Goal: Transaction & Acquisition: Subscribe to service/newsletter

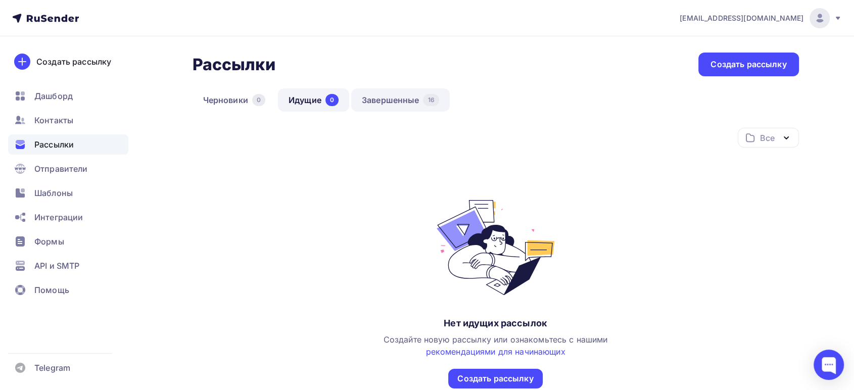
click at [399, 100] on link "Завершенные 16" at bounding box center [400, 99] width 99 height 23
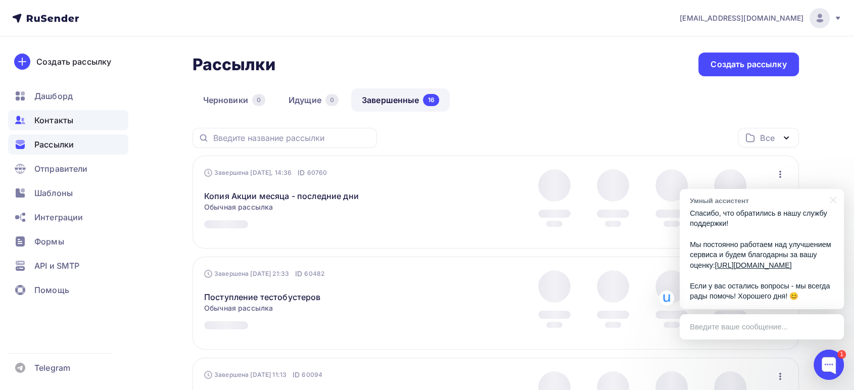
click at [64, 124] on span "Контакты" at bounding box center [53, 120] width 39 height 12
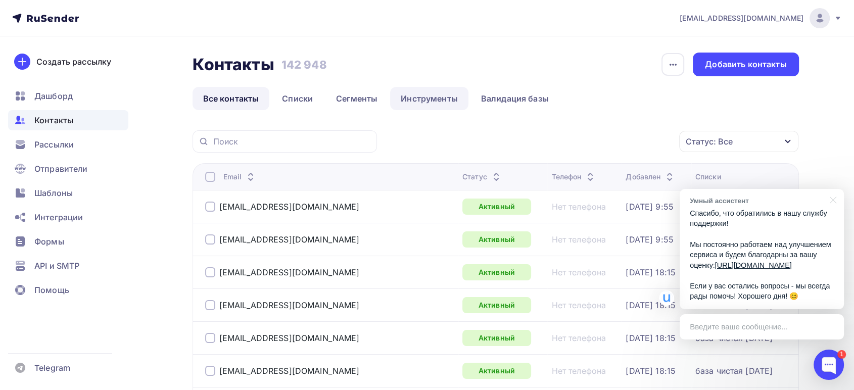
click at [427, 101] on link "Инструменты" at bounding box center [429, 98] width 78 height 23
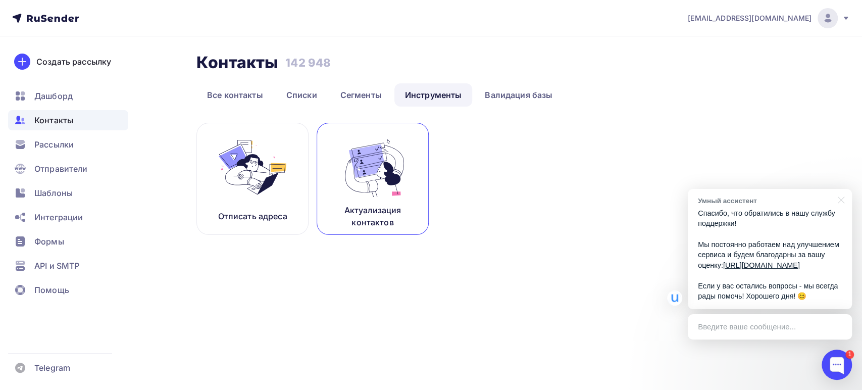
click at [385, 171] on img at bounding box center [373, 167] width 68 height 64
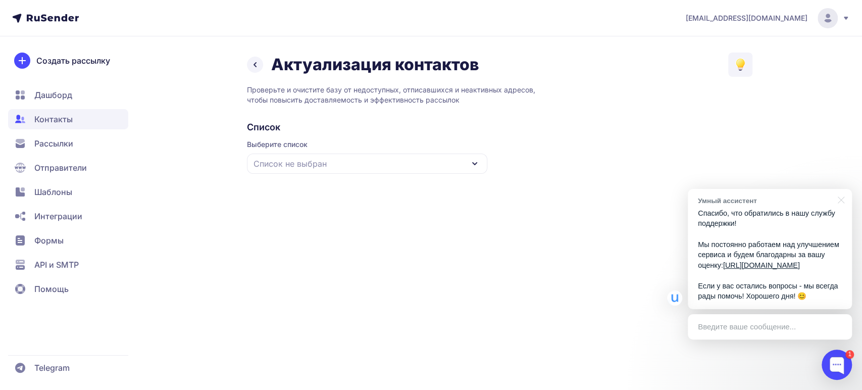
drag, startPoint x: 0, startPoint y: 0, endPoint x: 396, endPoint y: 169, distance: 430.1
click at [396, 169] on div "Список не выбран" at bounding box center [367, 164] width 240 height 20
click at [301, 223] on div "база чистая [DATE]" at bounding box center [367, 226] width 228 height 24
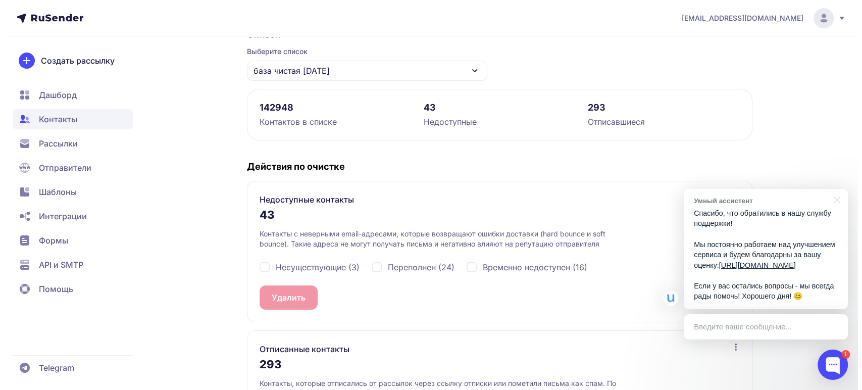
scroll to position [112, 0]
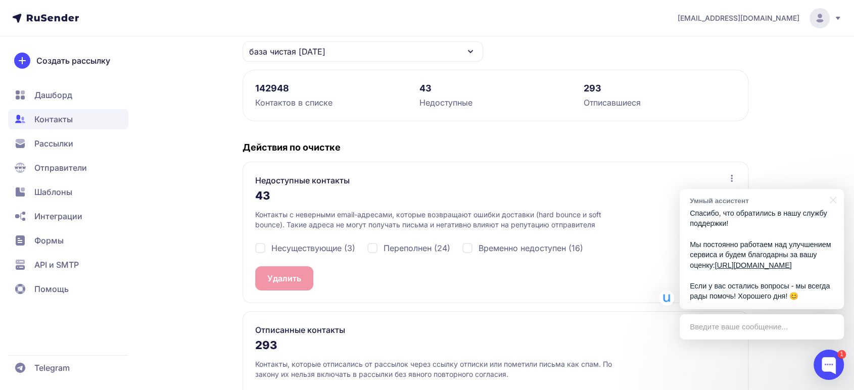
click at [288, 244] on span "Несуществующие (3)" at bounding box center [313, 248] width 84 height 12
checkbox input "true"
click at [387, 246] on span "Переполнен (24)" at bounding box center [416, 248] width 67 height 12
checkbox input "true"
click at [478, 252] on div "Временно недоступен (16)" at bounding box center [522, 248] width 121 height 12
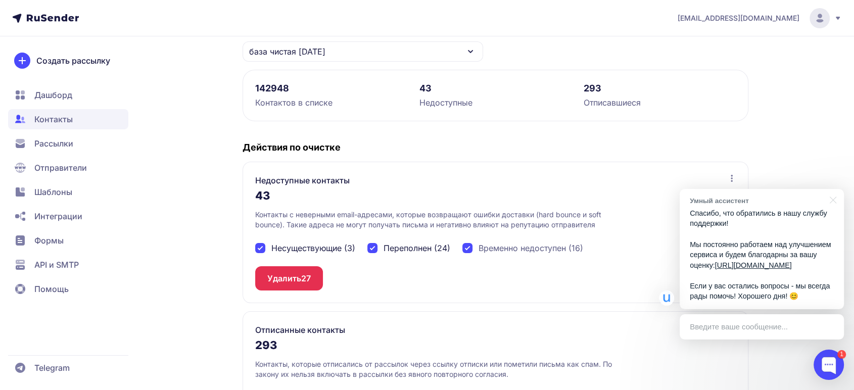
checkbox input "true"
click at [278, 286] on button "Удалить 43" at bounding box center [289, 278] width 69 height 24
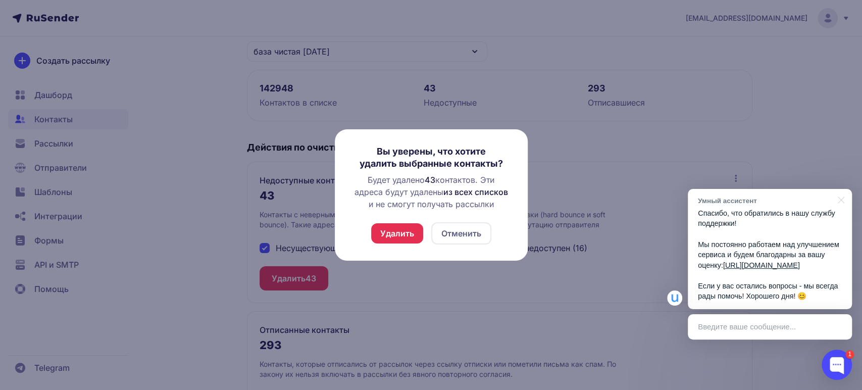
drag, startPoint x: 402, startPoint y: 231, endPoint x: 408, endPoint y: 230, distance: 6.1
click at [402, 230] on button "Удалить" at bounding box center [397, 233] width 52 height 20
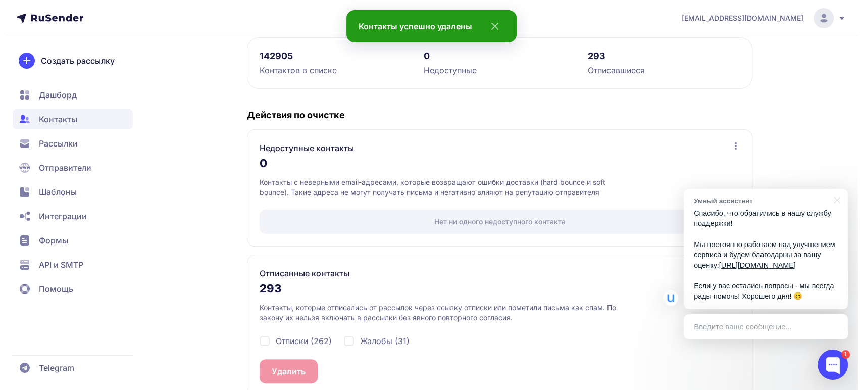
scroll to position [162, 0]
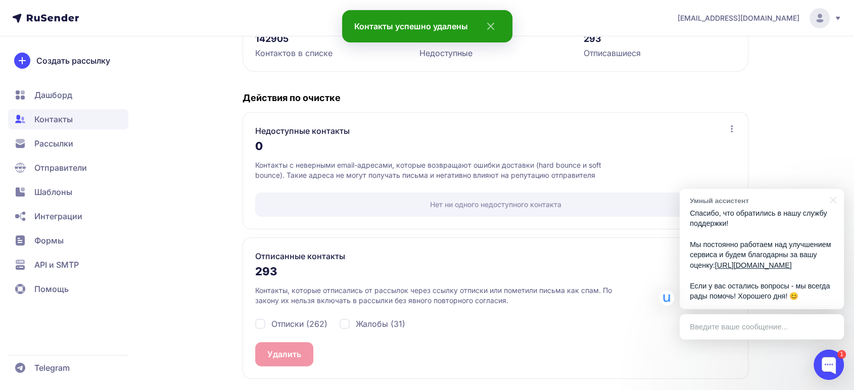
click at [292, 323] on span "Отписки (262)" at bounding box center [299, 324] width 56 height 12
checkbox input "true"
drag, startPoint x: 358, startPoint y: 322, endPoint x: 348, endPoint y: 326, distance: 11.4
click at [359, 321] on span "Жалобы (31)" at bounding box center [381, 324] width 50 height 12
checkbox input "true"
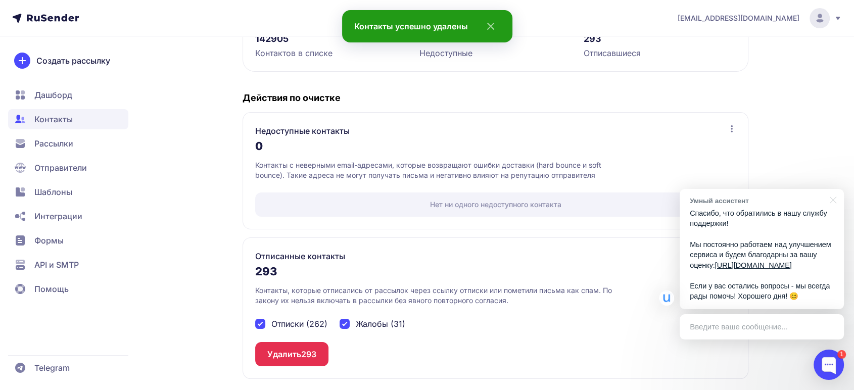
click at [296, 352] on button "Удалить 293" at bounding box center [291, 354] width 73 height 24
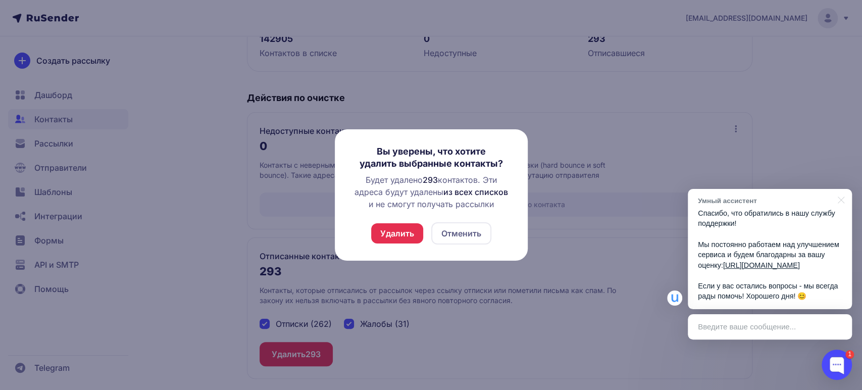
click at [406, 239] on button "Удалить" at bounding box center [397, 233] width 52 height 20
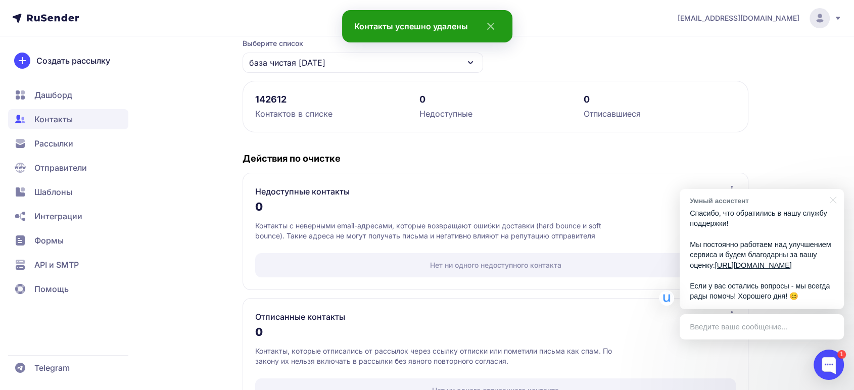
scroll to position [81, 0]
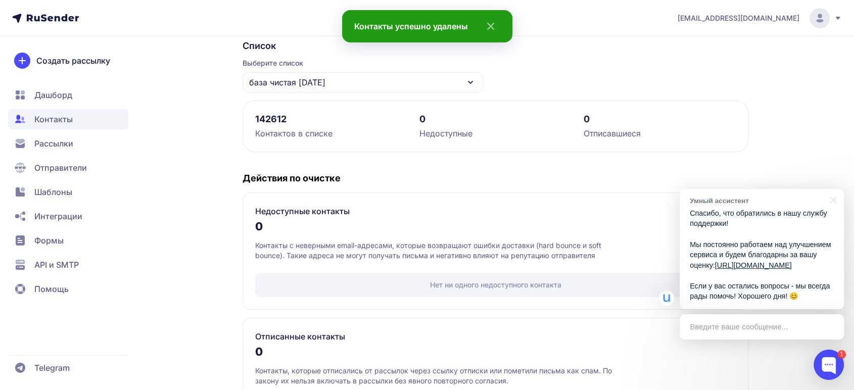
click at [57, 146] on span "Рассылки" at bounding box center [53, 143] width 39 height 12
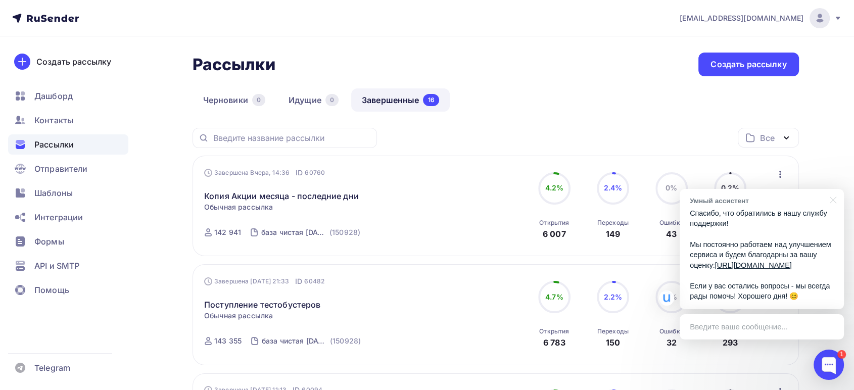
click at [784, 170] on icon "button" at bounding box center [780, 174] width 12 height 12
click at [828, 359] on div at bounding box center [828, 365] width 30 height 30
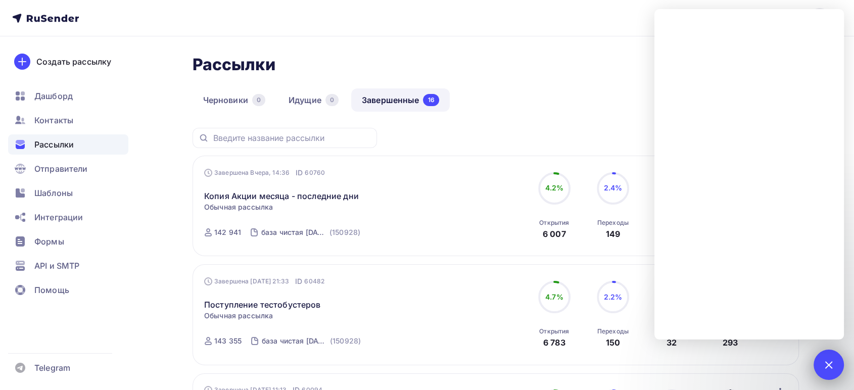
click at [829, 371] on div "1" at bounding box center [828, 365] width 30 height 30
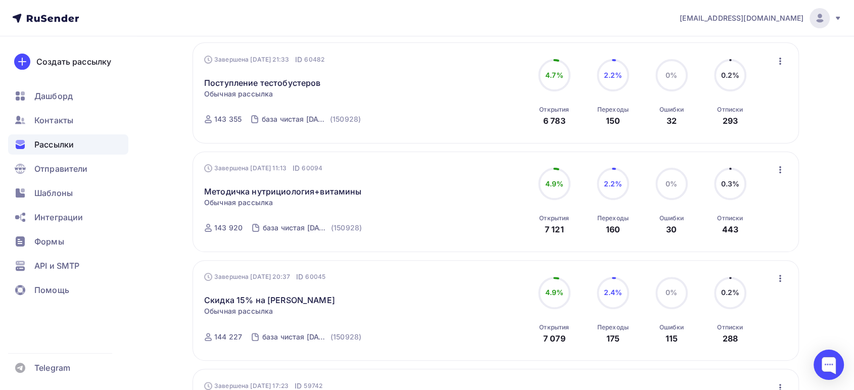
scroll to position [224, 0]
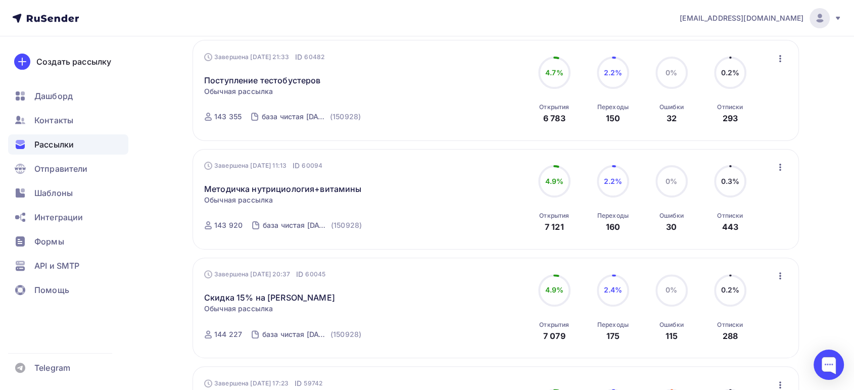
click at [782, 277] on icon "button" at bounding box center [780, 276] width 12 height 12
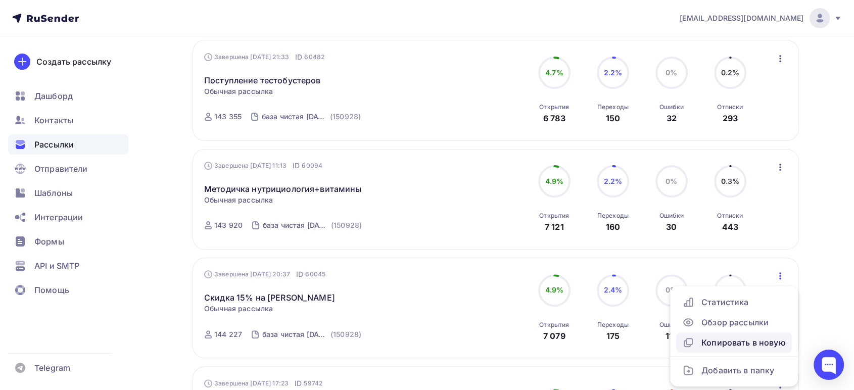
click at [726, 342] on div "Копировать в новую" at bounding box center [734, 342] width 104 height 12
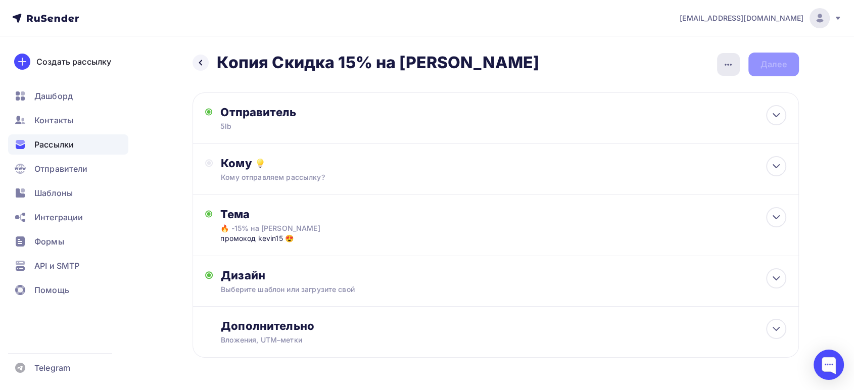
click at [732, 60] on icon "button" at bounding box center [728, 65] width 12 height 12
click at [662, 113] on div "Переименовать рассылку" at bounding box center [674, 116] width 125 height 12
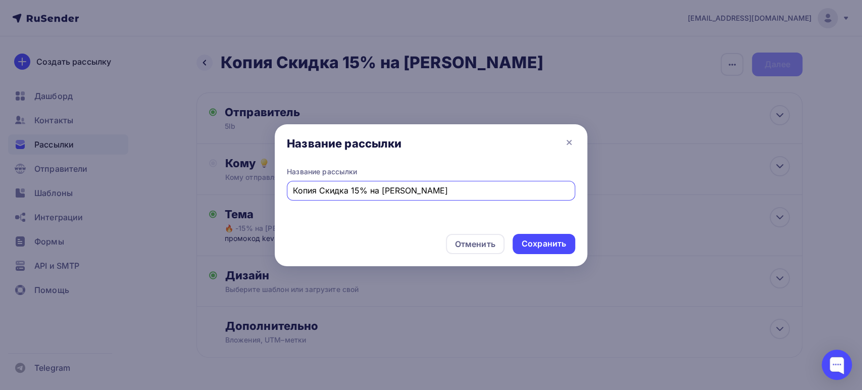
drag, startPoint x: 444, startPoint y: 193, endPoint x: 218, endPoint y: 179, distance: 225.8
click at [220, 183] on div "Название рассылки Название рассылки Копия Скидка 15% на Kevin Levrone Отменить …" at bounding box center [431, 195] width 862 height 390
paste input "ммунитет под защитой! скидка 30% при покупке от 3-ех товаров"
type input "Иммунитет под защитой! скидка 30% при покупке от 3-ех товаров"
click at [541, 245] on div "Сохранить" at bounding box center [544, 244] width 44 height 12
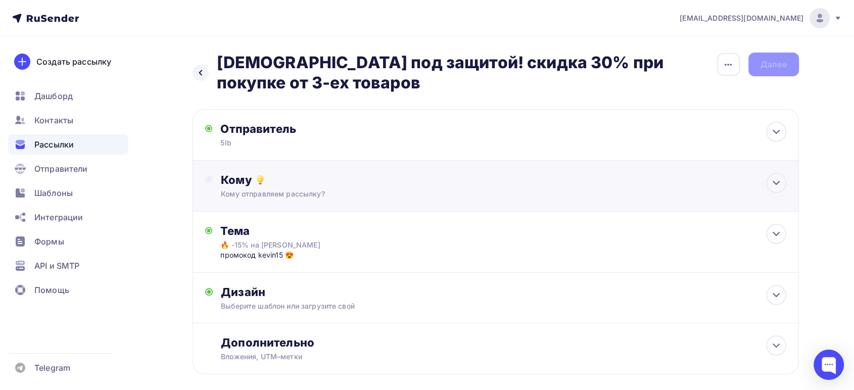
click at [265, 195] on div "Кому отправляем рассылку?" at bounding box center [475, 194] width 509 height 10
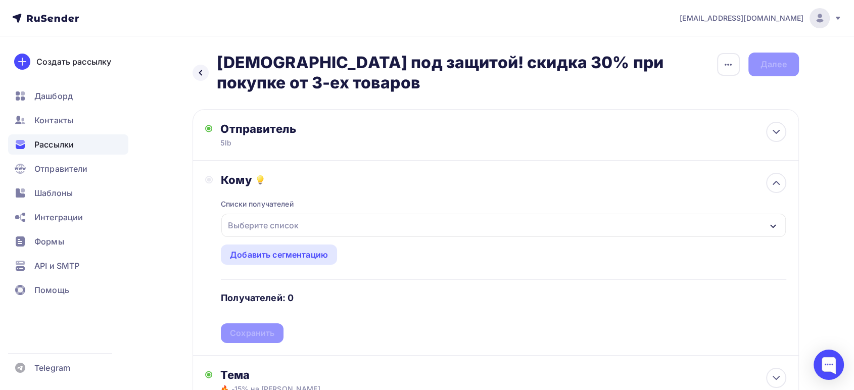
click at [254, 227] on div "Выберите список" at bounding box center [263, 225] width 79 height 18
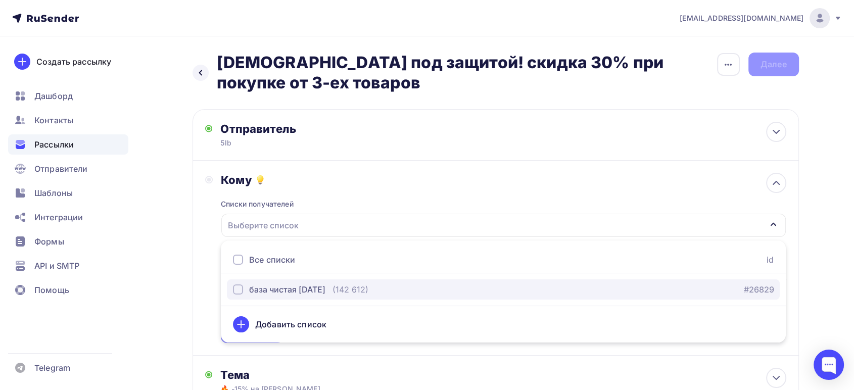
click at [280, 284] on div "база чистая [DATE]" at bounding box center [287, 289] width 76 height 12
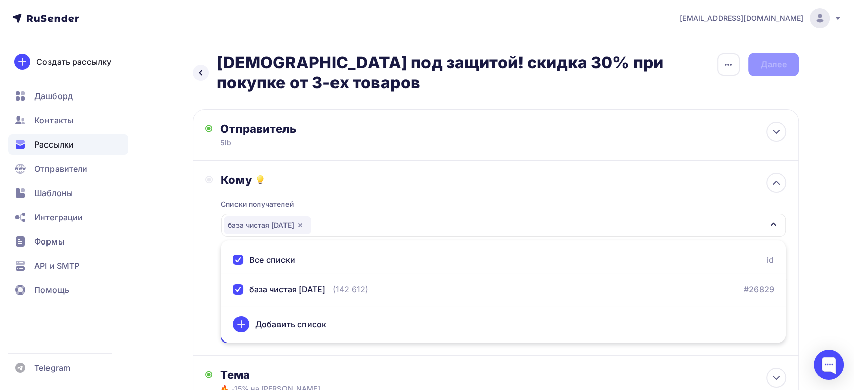
click at [207, 273] on div "Кому Списки получателей база чистая 09.09.25 Все списки id база чистая 09.09.25…" at bounding box center [495, 258] width 581 height 170
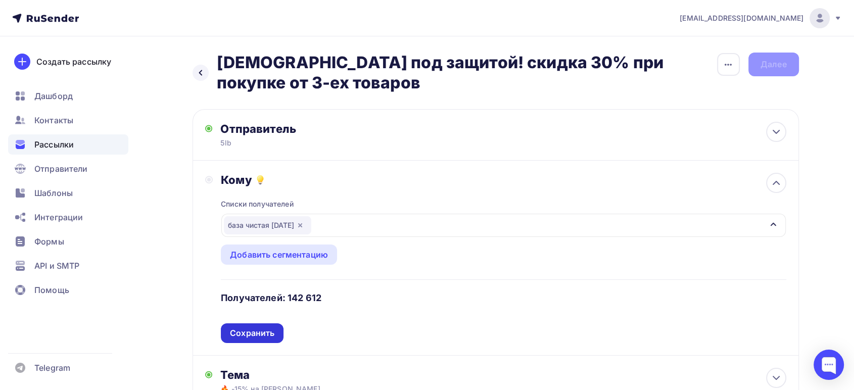
click at [246, 328] on div "Сохранить" at bounding box center [252, 333] width 44 height 12
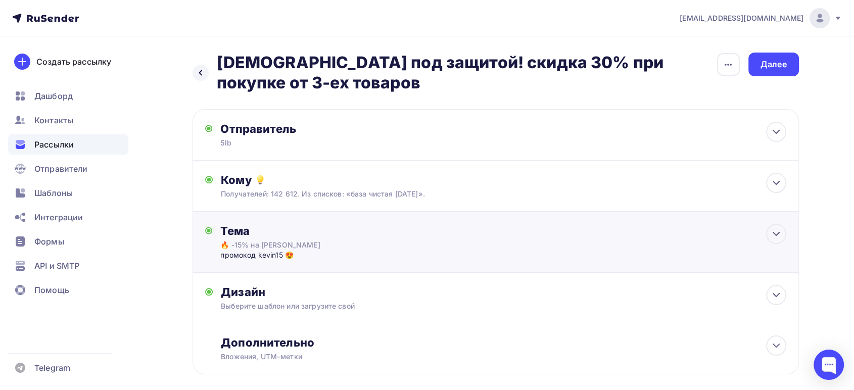
click at [280, 250] on div "промокод kevin15 😍" at bounding box center [320, 255] width 200 height 10
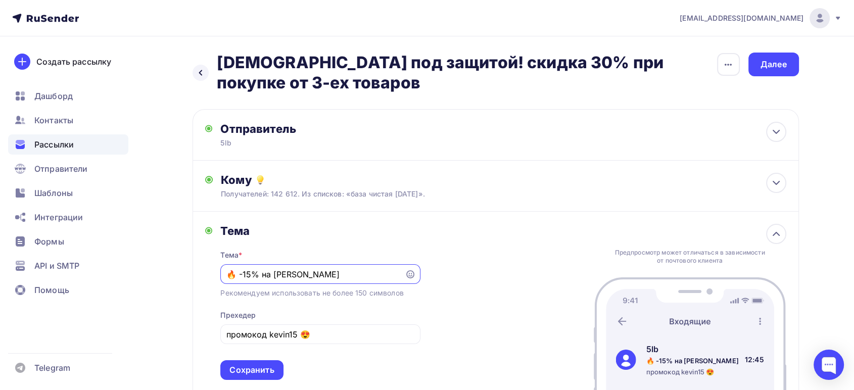
drag, startPoint x: 323, startPoint y: 268, endPoint x: 240, endPoint y: 270, distance: 82.4
click at [240, 270] on input "🔥 -15% на Kevin Levrone" at bounding box center [312, 274] width 173 height 12
drag, startPoint x: 301, startPoint y: 272, endPoint x: 289, endPoint y: 273, distance: 11.7
click at [289, 273] on input "🔥 Скидка 30% на все для иммунитета" at bounding box center [312, 274] width 173 height 12
type input "🔥 Скидка 30%- все для иммунитета"
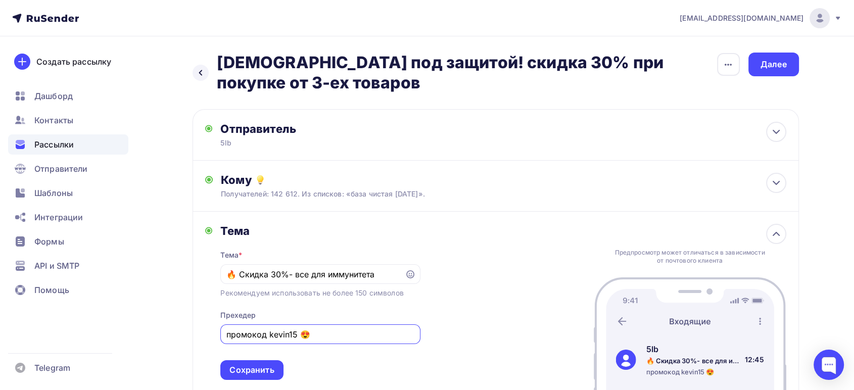
drag, startPoint x: 294, startPoint y: 333, endPoint x: 155, endPoint y: 324, distance: 139.2
click at [155, 323] on div "Назад Иммунитет под защитой! скидка 30% при покупке от 3-ех товаров Иммунитет п…" at bounding box center [427, 297] width 828 height 523
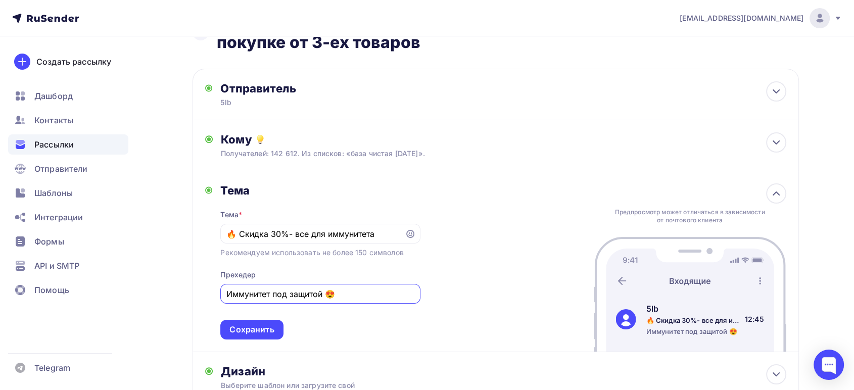
scroll to position [56, 0]
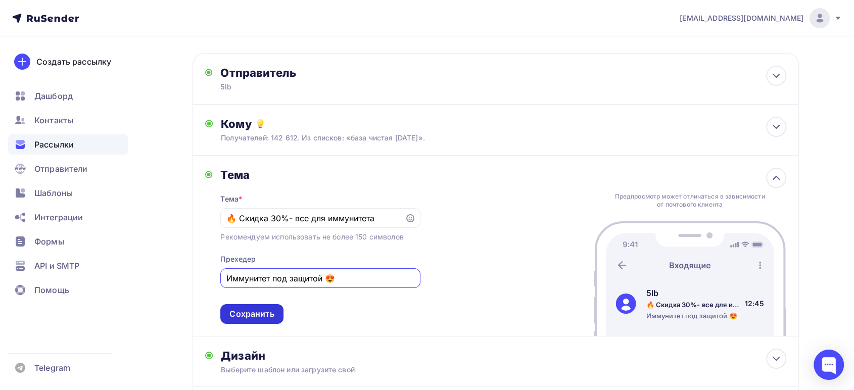
type input "Иммунитет под защитой 😍"
click at [254, 311] on div "Сохранить" at bounding box center [251, 314] width 44 height 12
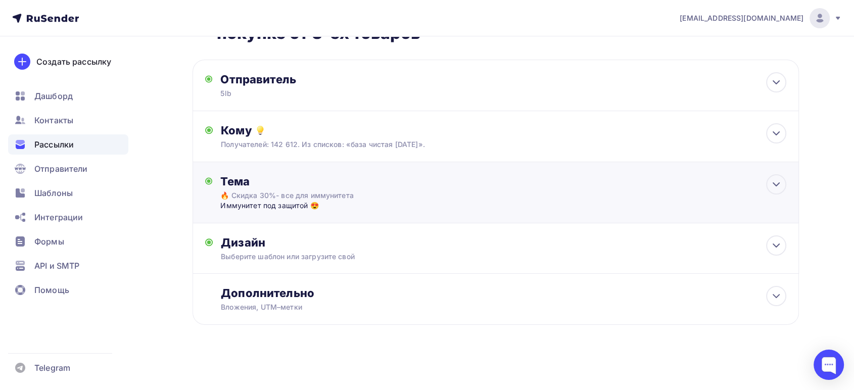
scroll to position [49, 0]
click at [272, 257] on div "Выберите шаблон или загрузите свой" at bounding box center [475, 258] width 509 height 10
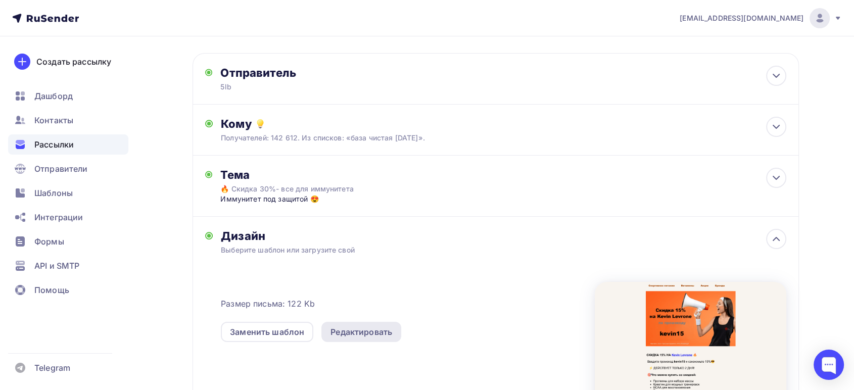
click at [368, 329] on div "Редактировать" at bounding box center [361, 332] width 62 height 12
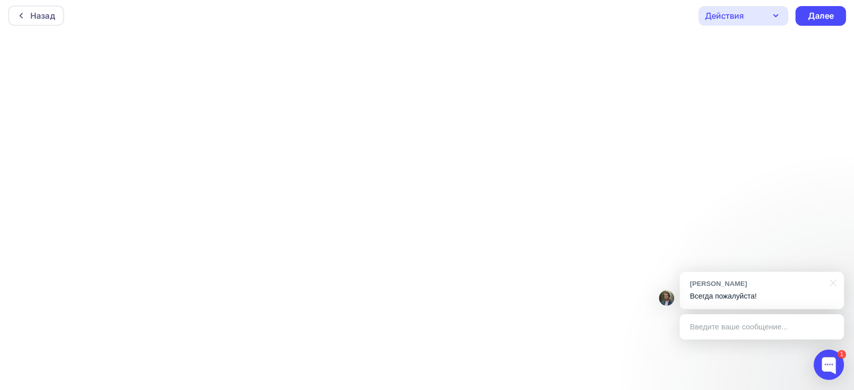
scroll to position [3, 0]
click at [806, 14] on div "Далее" at bounding box center [820, 16] width 51 height 20
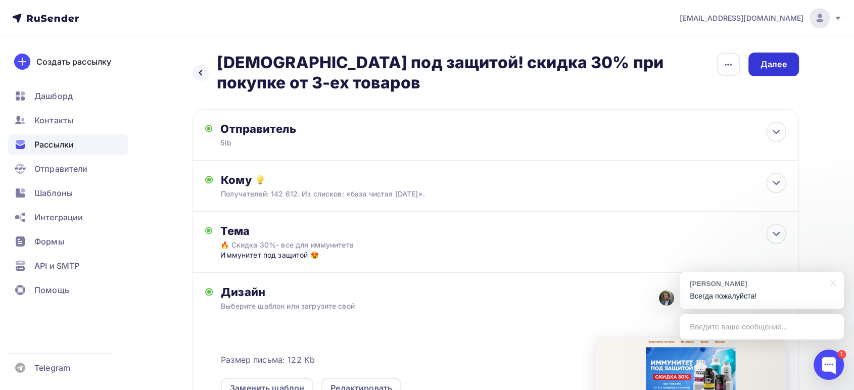
click at [778, 66] on div "Далее" at bounding box center [773, 65] width 26 height 12
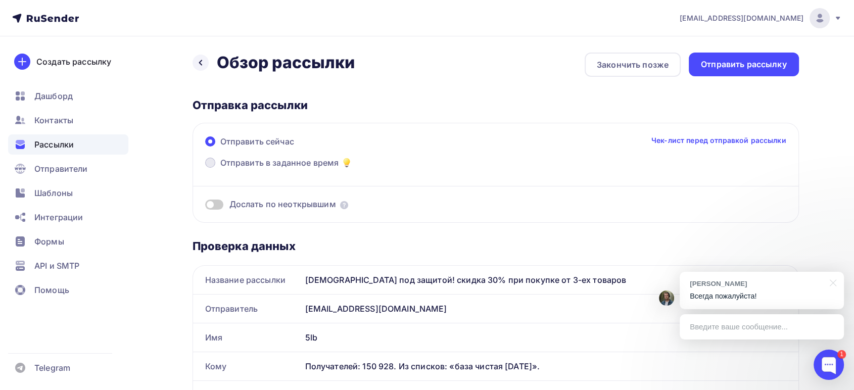
click at [280, 162] on span "Отправить в заданное время" at bounding box center [279, 163] width 119 height 12
click at [220, 169] on input "Отправить в заданное время" at bounding box center [220, 169] width 0 height 0
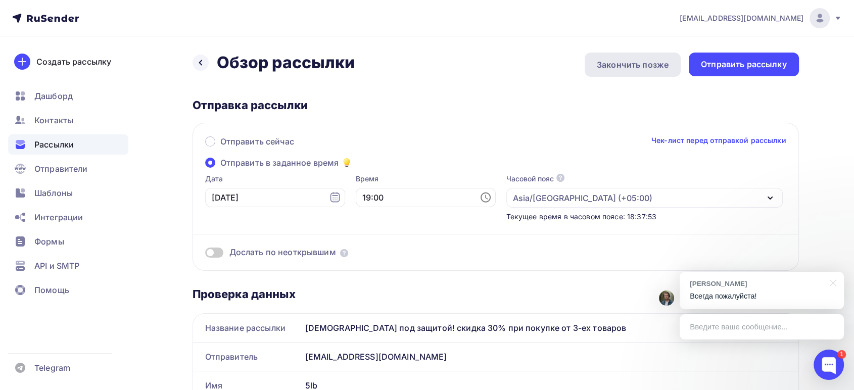
click at [623, 64] on div "Закончить позже" at bounding box center [633, 65] width 72 height 12
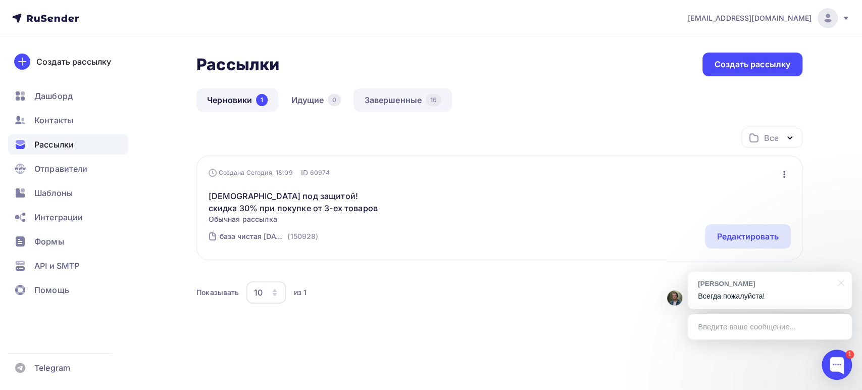
click at [402, 102] on link "Завершенные 16" at bounding box center [403, 99] width 99 height 23
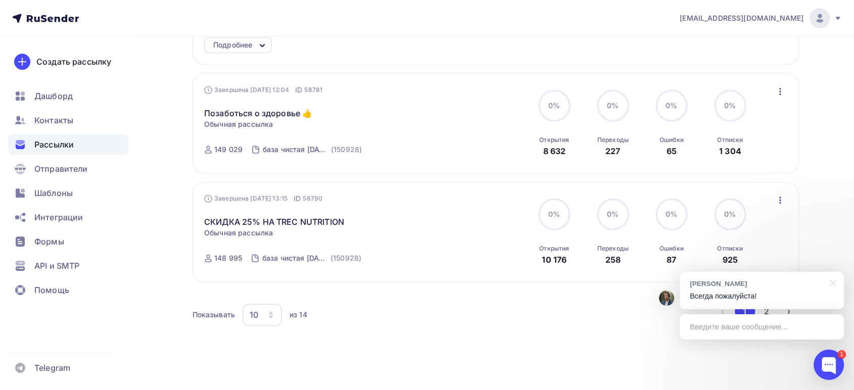
scroll to position [1004, 0]
click at [776, 194] on icon "button" at bounding box center [780, 200] width 12 height 12
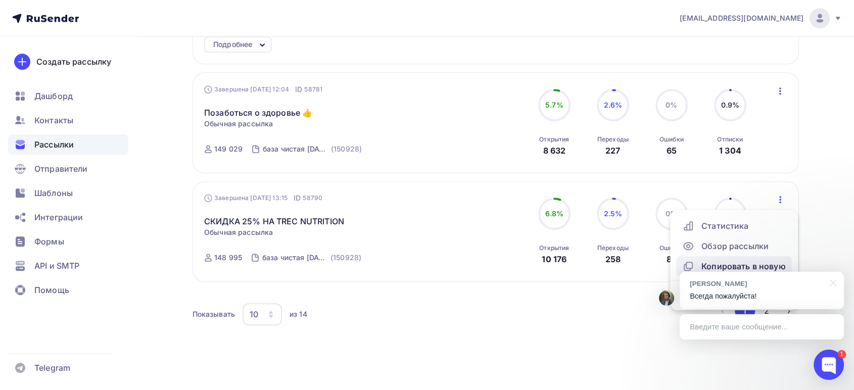
click at [715, 260] on div "Копировать в новую" at bounding box center [734, 266] width 104 height 12
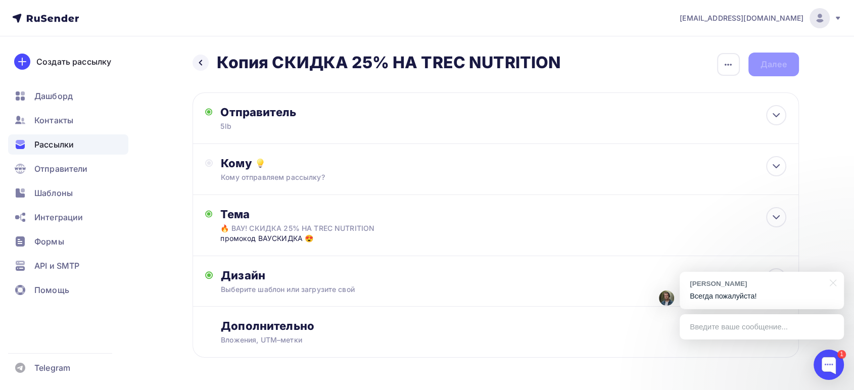
click at [407, 59] on h2 "Копия СКИДКА 25% НА TREC NUTRITION" at bounding box center [389, 63] width 345 height 20
click at [276, 60] on h2 "Копия СКИДКА 25% НА TREC NUTRITION" at bounding box center [389, 63] width 345 height 20
click at [727, 72] on div "button" at bounding box center [728, 64] width 23 height 23
click at [669, 112] on div "Переименовать рассылку" at bounding box center [674, 116] width 125 height 12
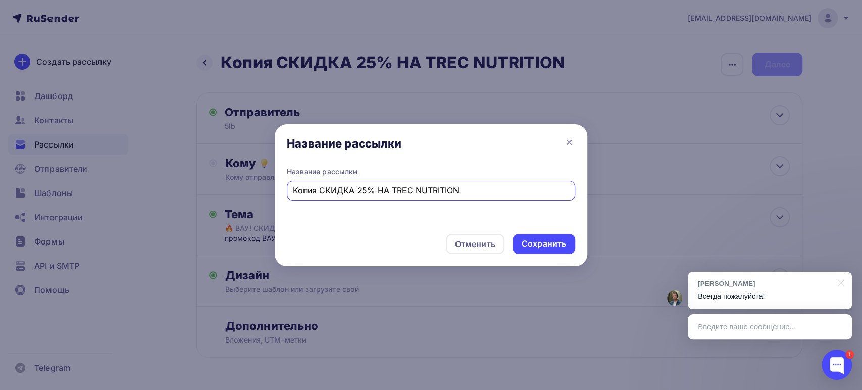
drag, startPoint x: 319, startPoint y: 190, endPoint x: 234, endPoint y: 189, distance: 84.9
click at [234, 189] on div "Название рассылки Название рассылки Копия СКИДКА 25% НА TREC NUTRITION Отменить…" at bounding box center [431, 195] width 862 height 390
type input "октябрь СКИДКА 25% НА TREC NUTRITION"
click at [544, 238] on div "Сохранить" at bounding box center [544, 244] width 44 height 12
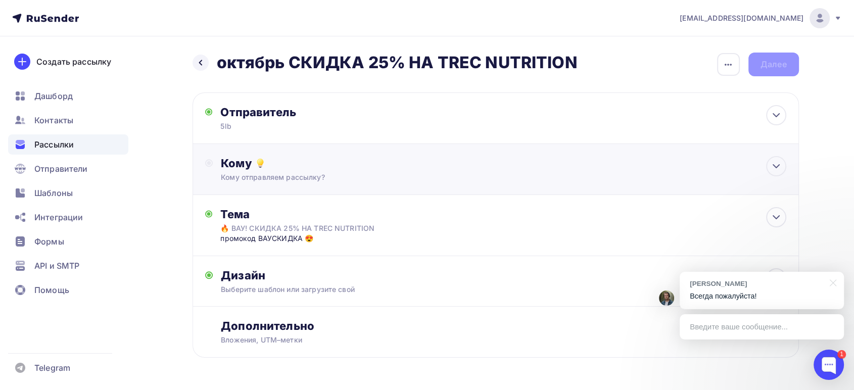
click at [262, 172] on div "Кому отправляем рассылку?" at bounding box center [475, 177] width 509 height 10
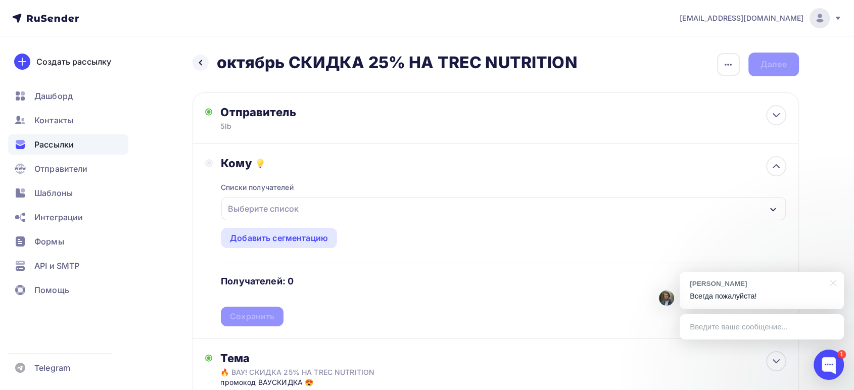
click at [266, 211] on div "Выберите список" at bounding box center [263, 209] width 79 height 18
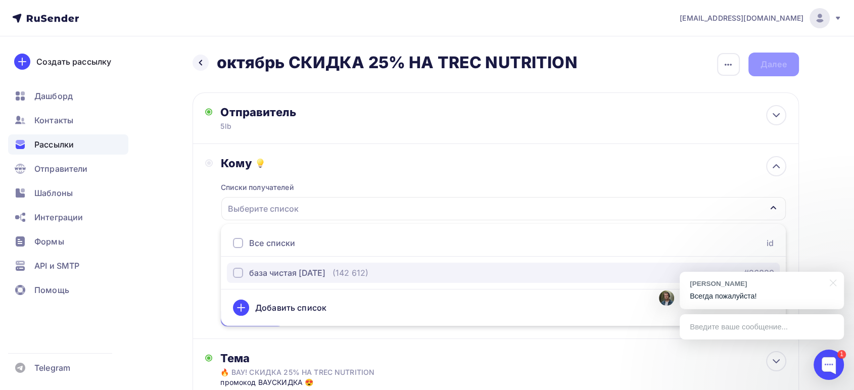
click at [284, 274] on div "база чистая [DATE]" at bounding box center [287, 273] width 76 height 12
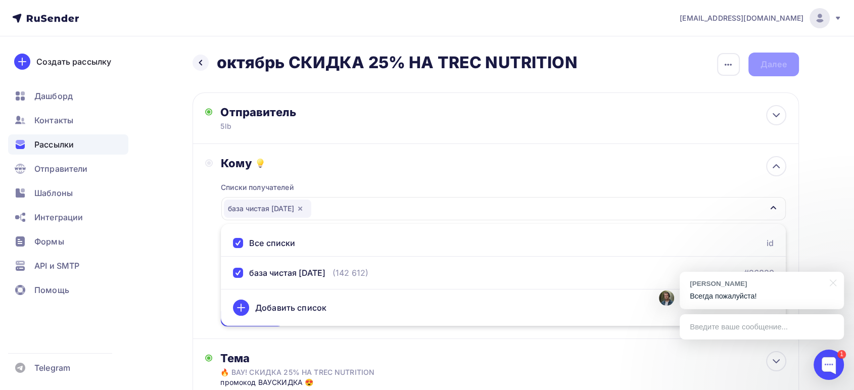
click at [202, 243] on div "Кому Списки получателей база чистая 09.09.25 Все списки id база чистая 09.09.25…" at bounding box center [495, 241] width 606 height 195
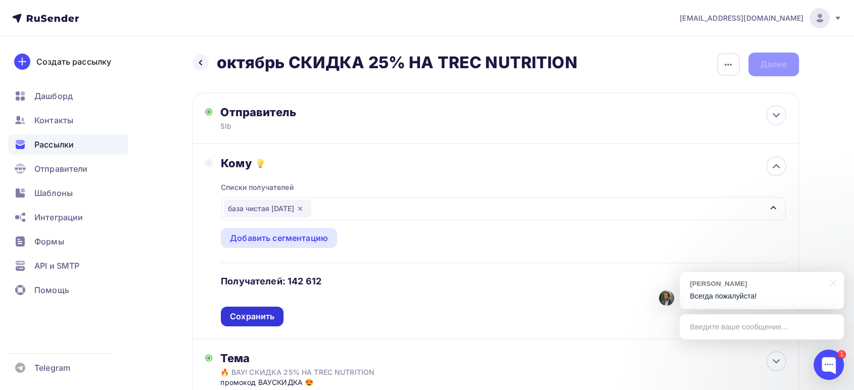
click at [246, 322] on div "Сохранить" at bounding box center [252, 317] width 63 height 20
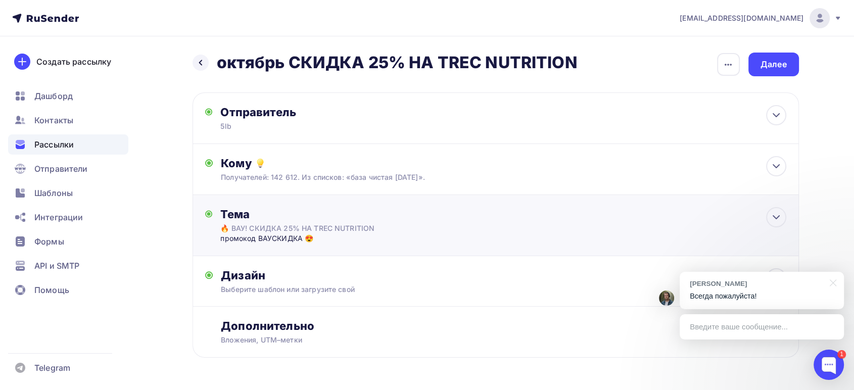
scroll to position [32, 0]
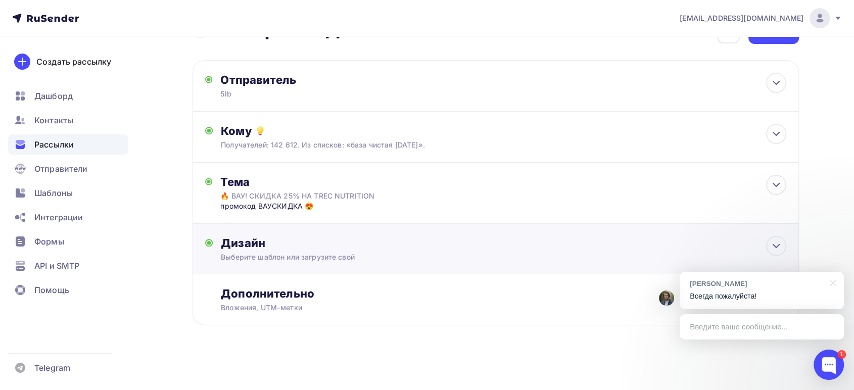
click at [357, 249] on div "Дизайн" at bounding box center [503, 243] width 565 height 14
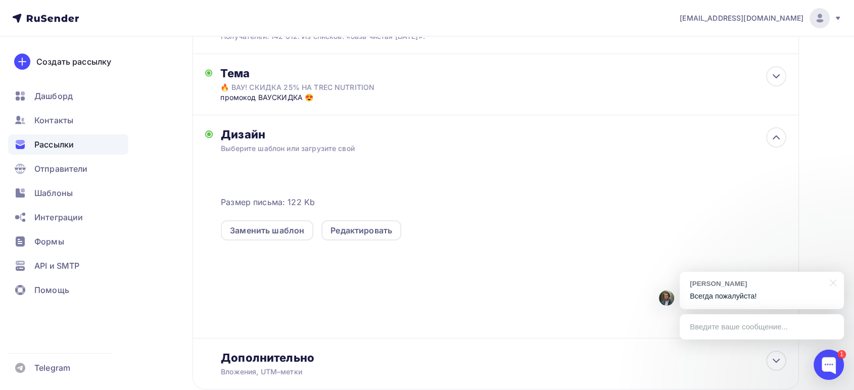
scroll to position [144, 0]
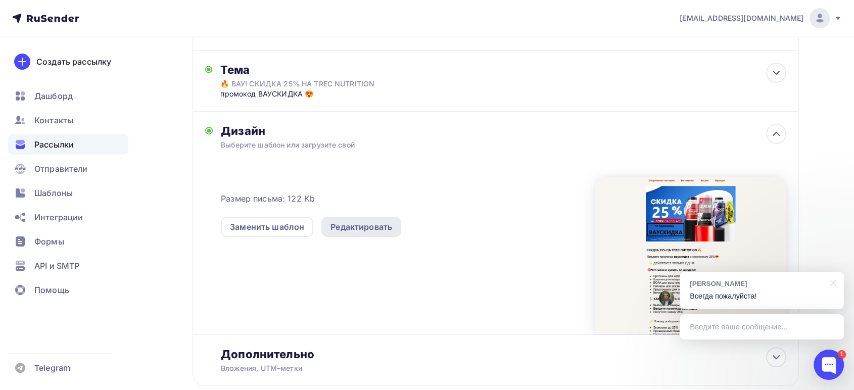
click at [338, 228] on div "Редактировать" at bounding box center [361, 227] width 62 height 12
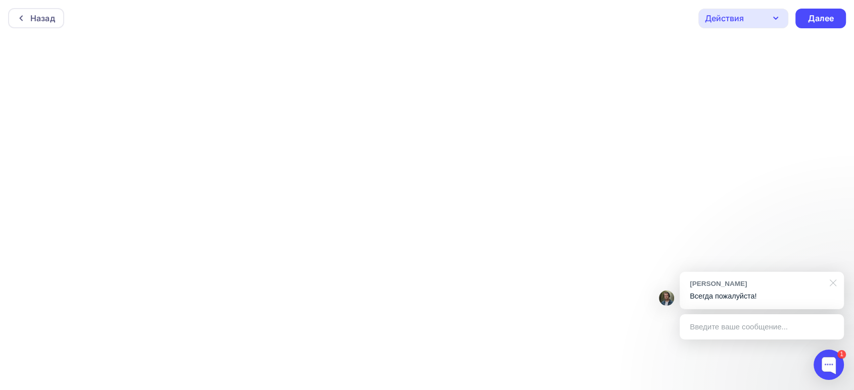
click at [834, 282] on div at bounding box center [830, 282] width 25 height 21
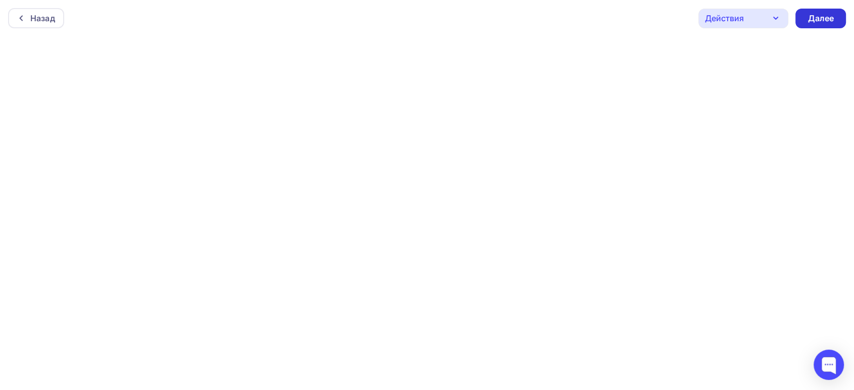
click at [826, 11] on div "Далее" at bounding box center [820, 19] width 51 height 20
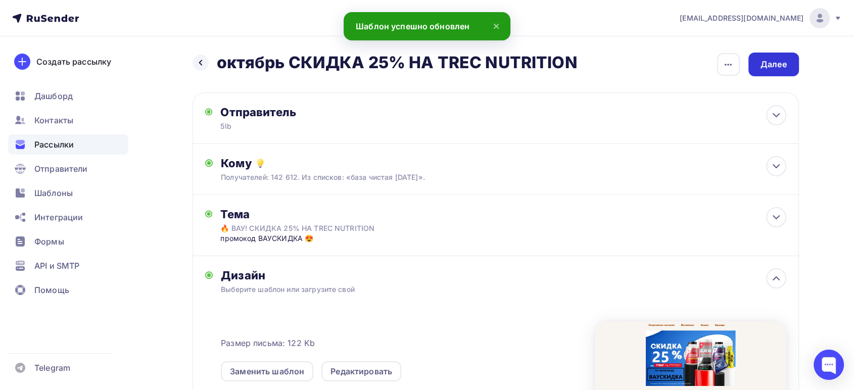
click at [785, 64] on div "Далее" at bounding box center [773, 65] width 26 height 12
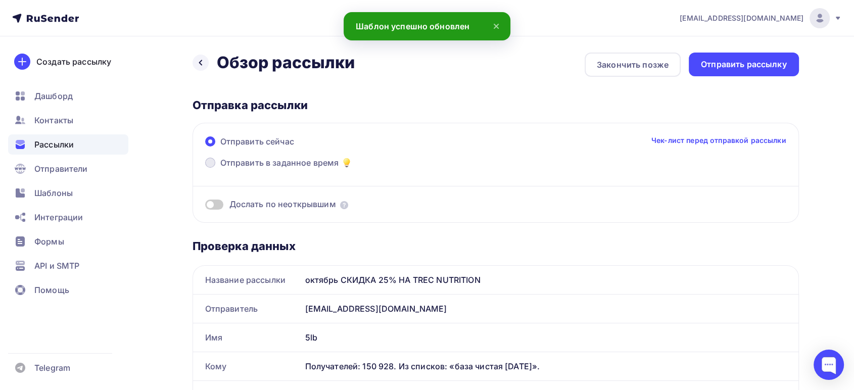
click at [255, 160] on span "Отправить в заданное время" at bounding box center [279, 163] width 119 height 12
click at [220, 169] on input "Отправить в заданное время" at bounding box center [220, 169] width 0 height 0
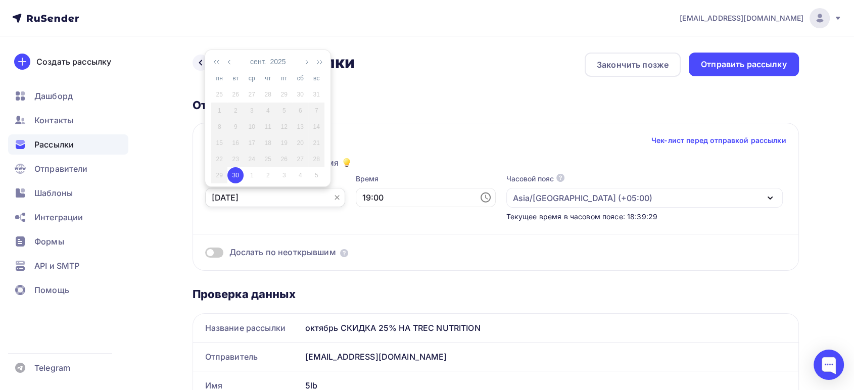
click at [241, 202] on input "30.09.2025" at bounding box center [275, 197] width 140 height 19
click at [248, 173] on div "1" at bounding box center [252, 175] width 16 height 9
type input "01.10.2025"
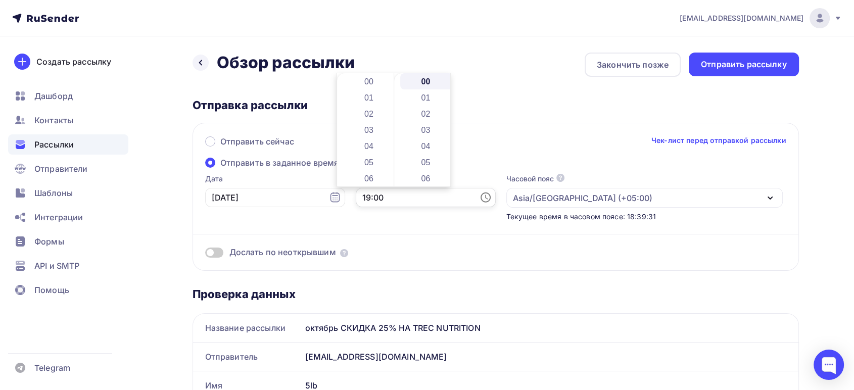
click at [376, 197] on input "19:00" at bounding box center [426, 197] width 140 height 19
click at [367, 102] on li "10" at bounding box center [369, 104] width 53 height 16
click at [418, 175] on li "30" at bounding box center [426, 174] width 53 height 16
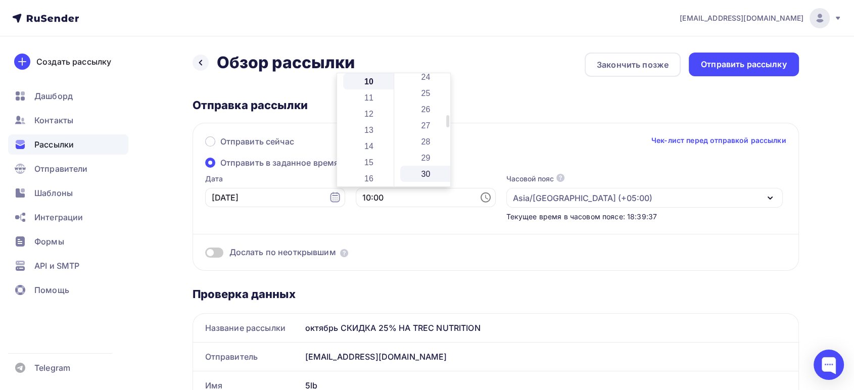
type input "10:30"
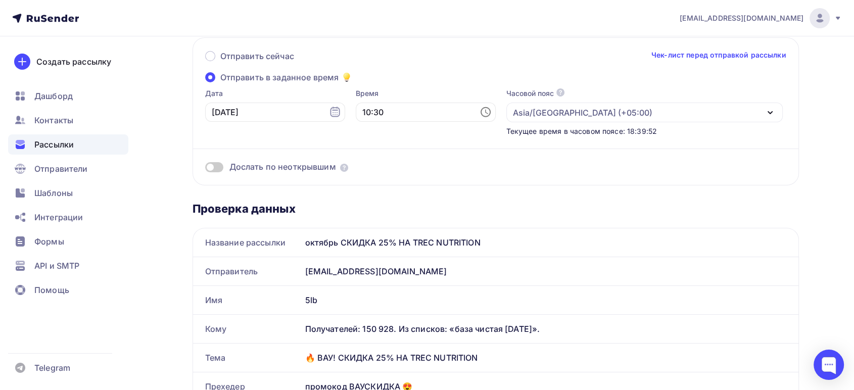
scroll to position [0, 0]
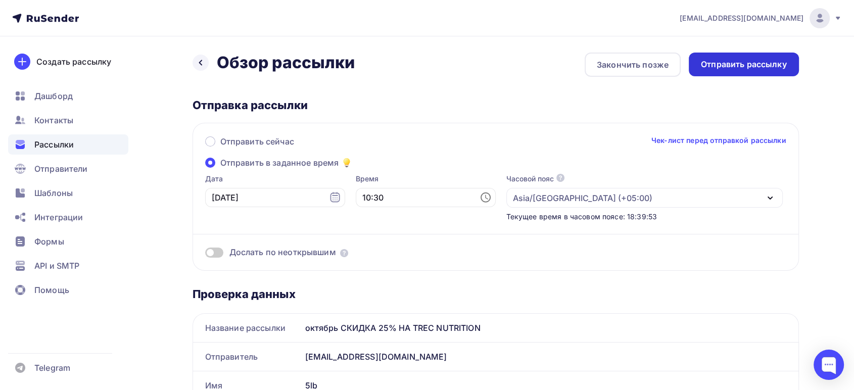
click at [730, 66] on div "Отправить рассылку" at bounding box center [744, 65] width 86 height 12
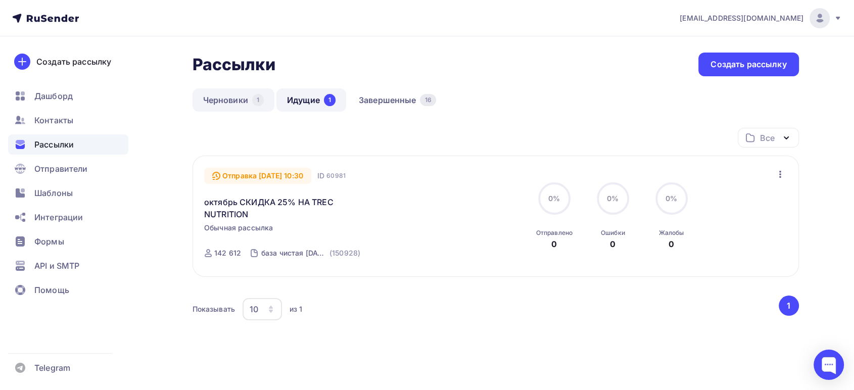
click at [214, 98] on link "Черновики 1" at bounding box center [233, 99] width 82 height 23
